Goal: Information Seeking & Learning: Check status

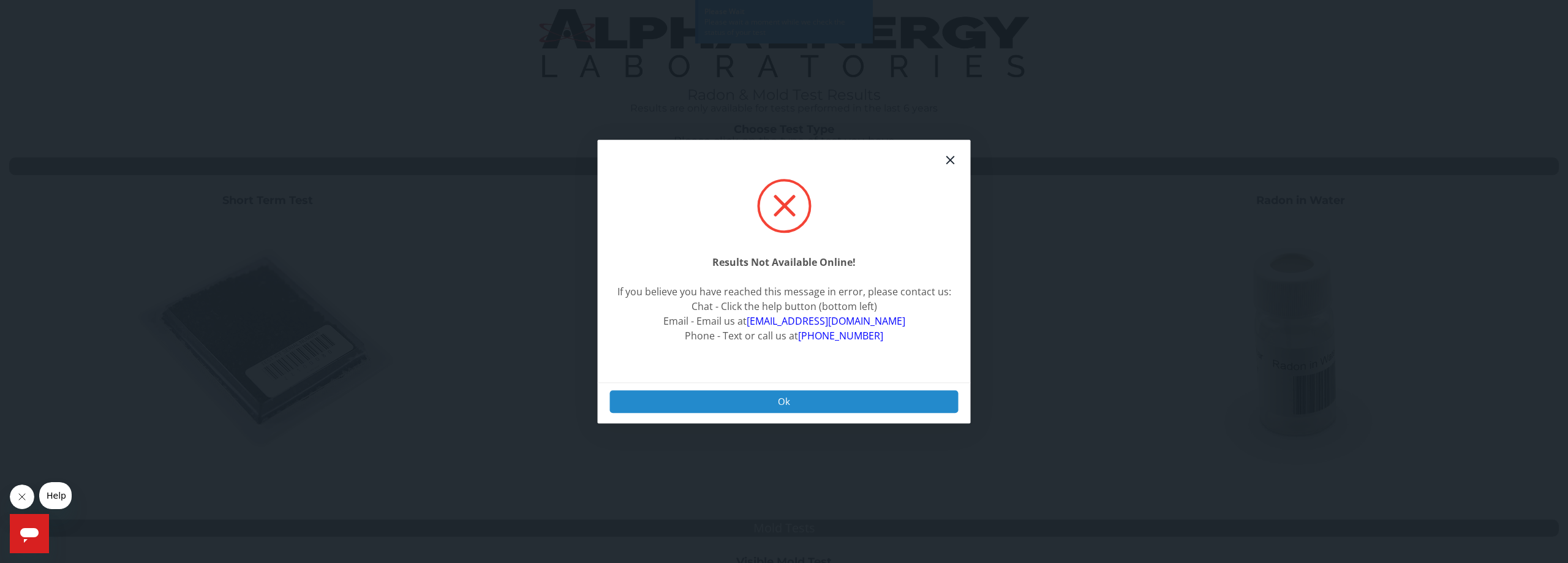
click at [813, 404] on button "Ok" at bounding box center [784, 401] width 349 height 22
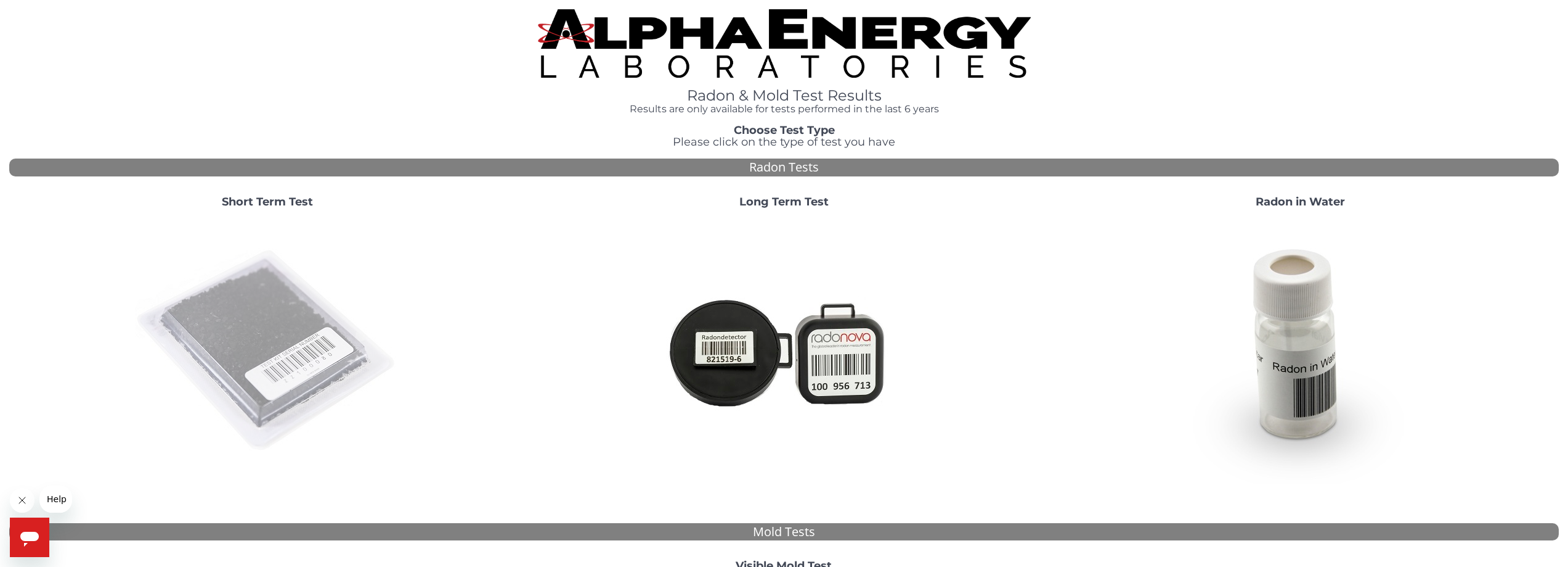
click at [267, 334] on img at bounding box center [267, 351] width 265 height 265
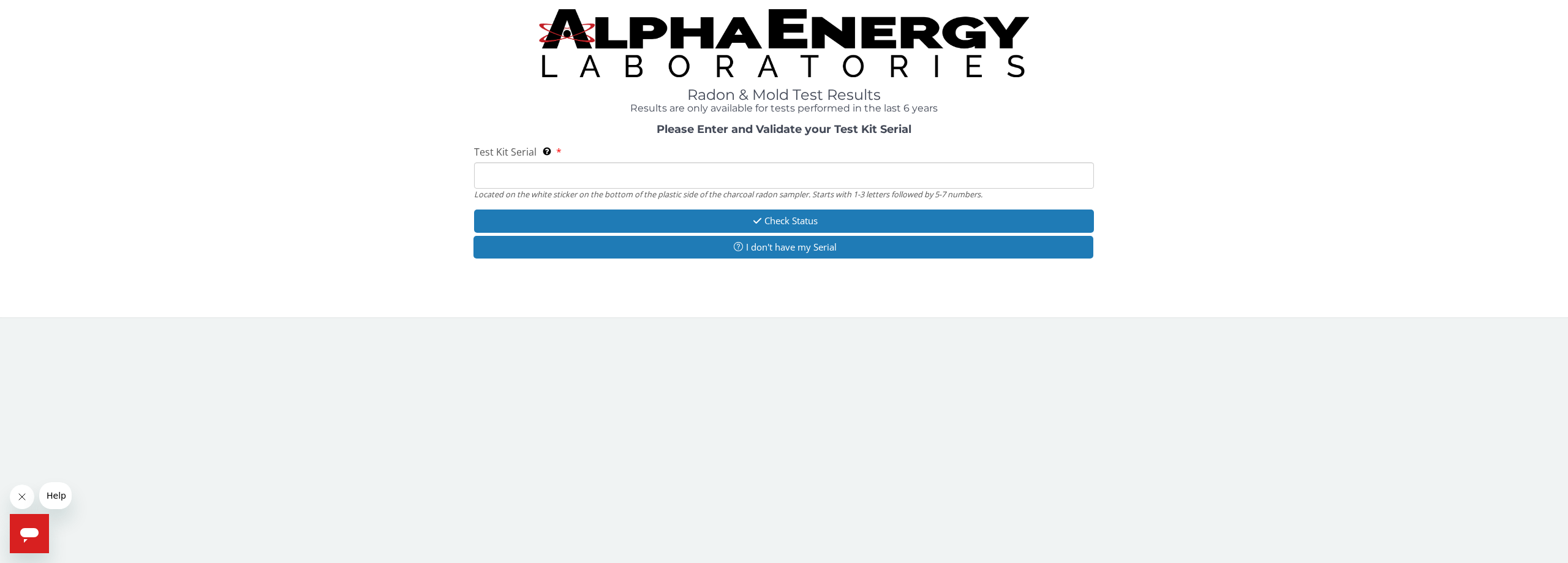
click at [528, 166] on input "Test Kit Serial Located on the white sticker on the bottom of the plastic side …" at bounding box center [784, 175] width 620 height 26
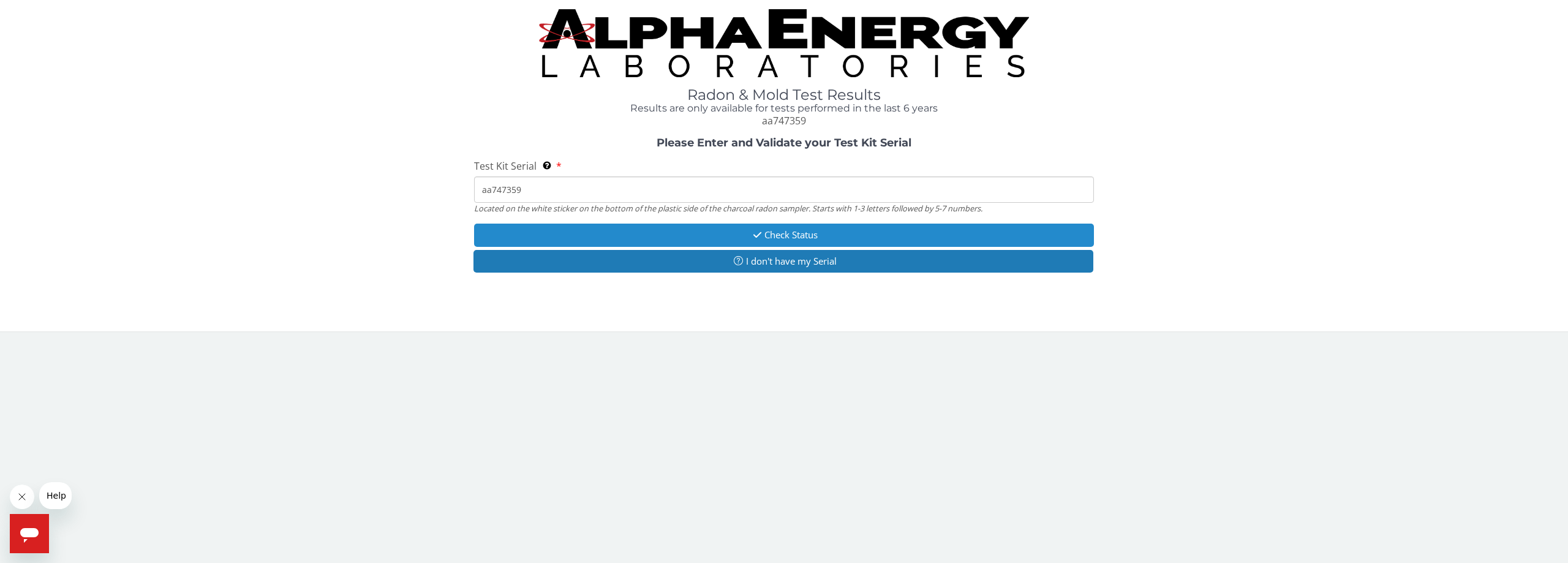
type input "aa747359"
click at [722, 232] on button "Check Status" at bounding box center [784, 235] width 620 height 22
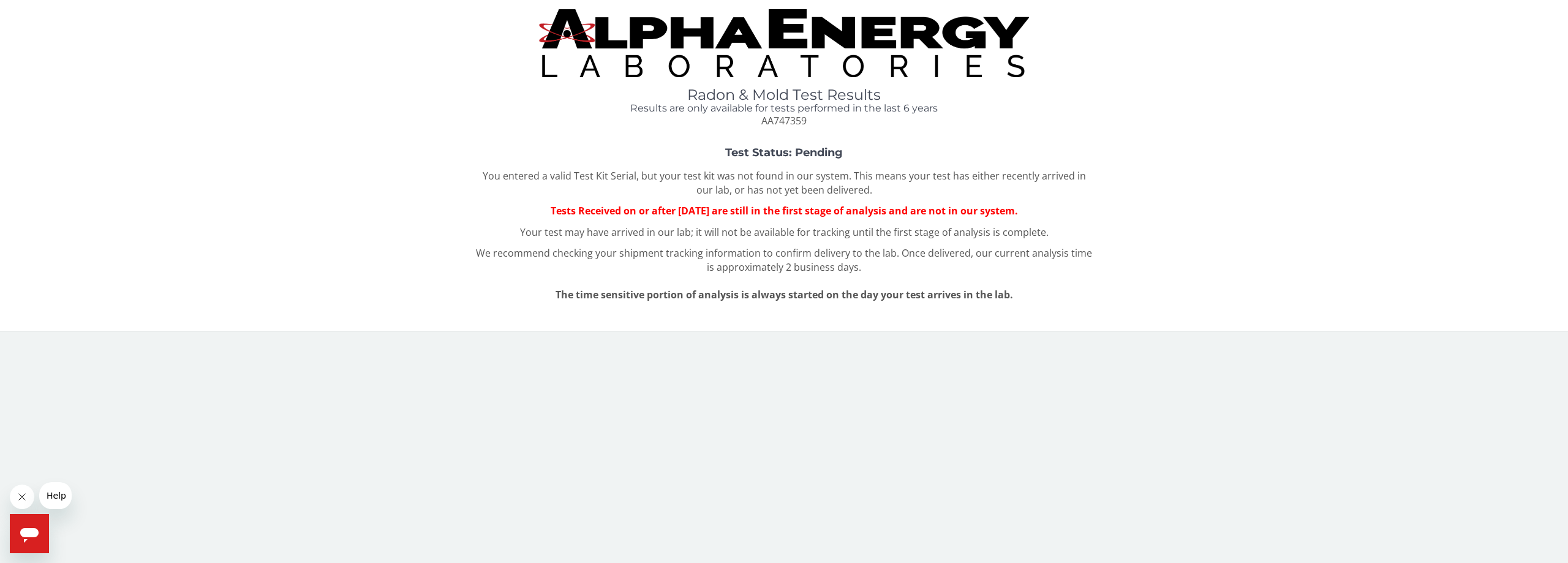
click at [717, 35] on img at bounding box center [784, 43] width 490 height 68
